Goal: Information Seeking & Learning: Learn about a topic

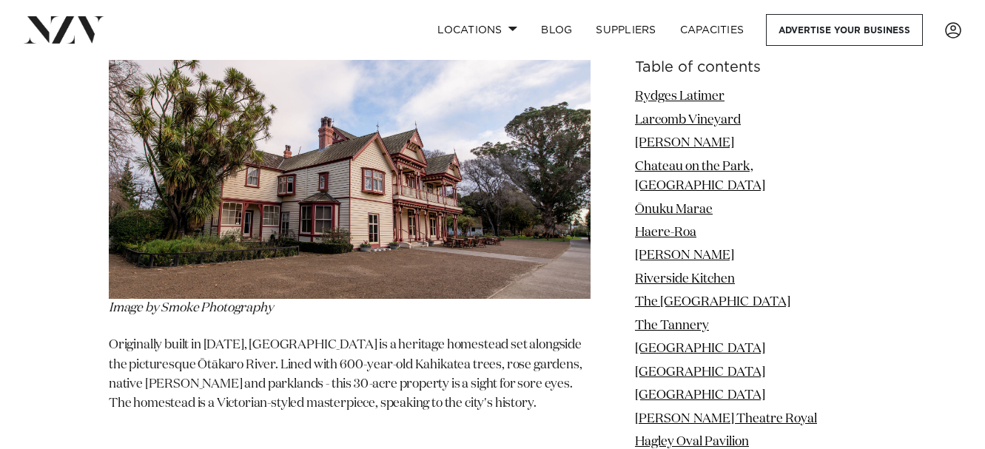
scroll to position [11927, 0]
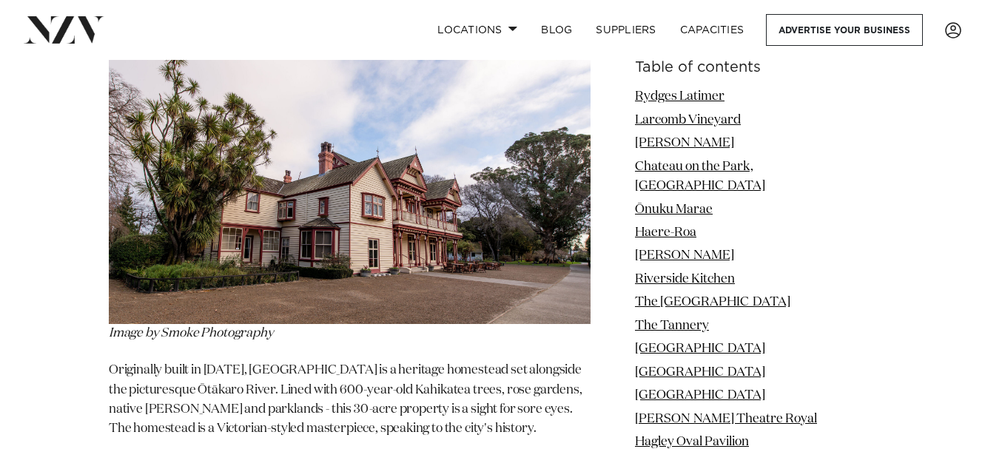
click at [435, 178] on img at bounding box center [350, 163] width 482 height 321
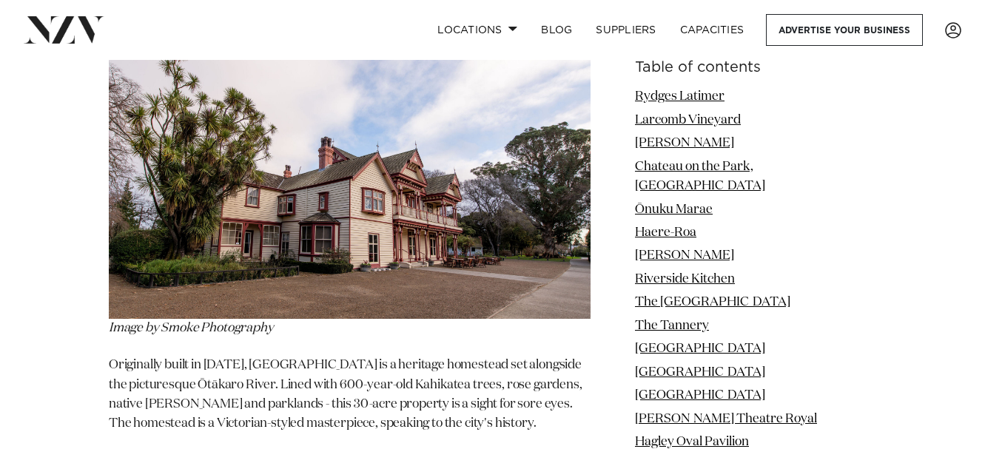
scroll to position [11927, 0]
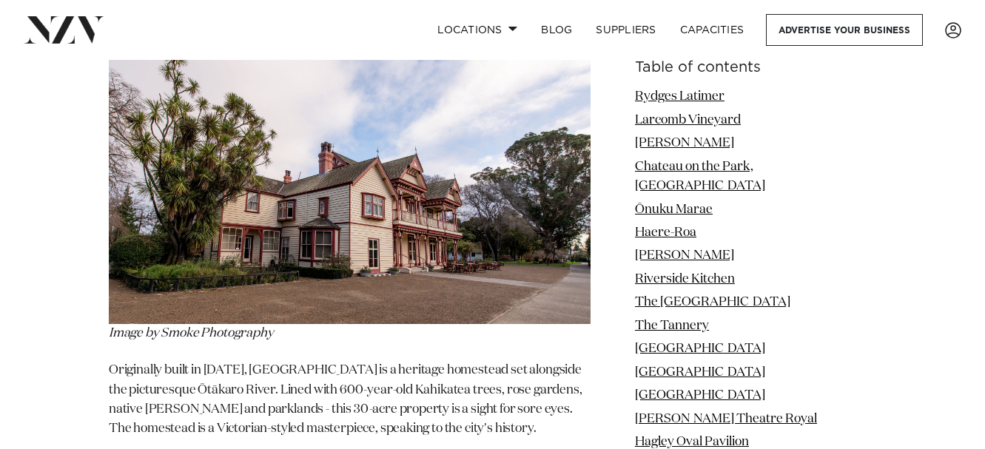
click at [446, 199] on img at bounding box center [350, 163] width 482 height 321
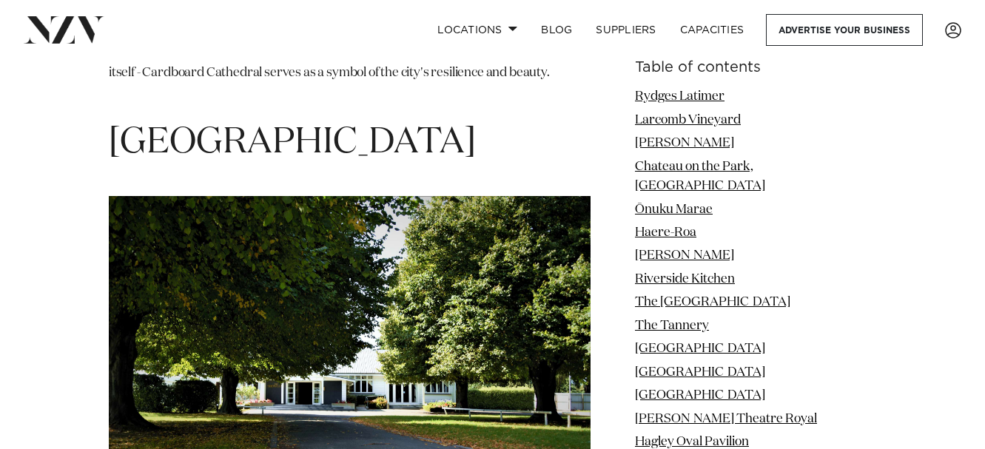
scroll to position [14147, 0]
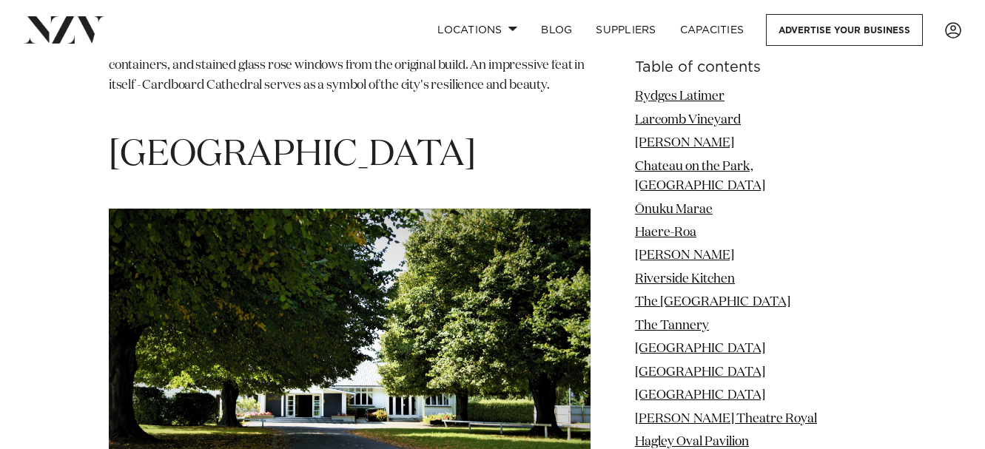
click at [494, 303] on img at bounding box center [350, 359] width 482 height 301
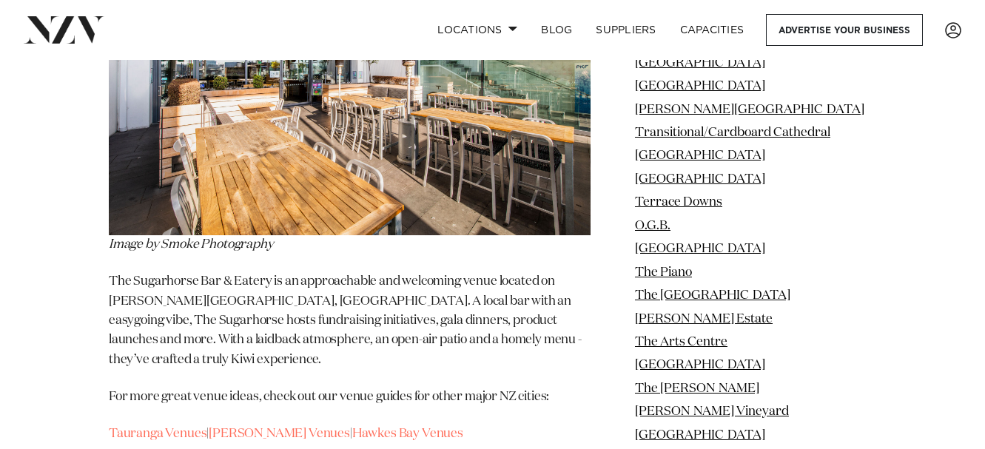
scroll to position [21547, 0]
